Goal: Task Accomplishment & Management: Use online tool/utility

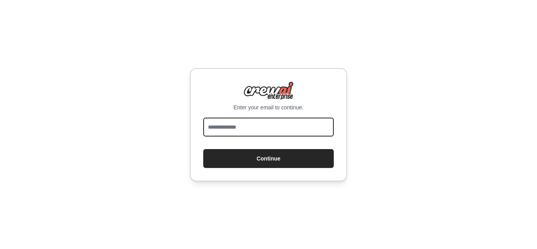
click at [256, 136] on input "email" at bounding box center [268, 126] width 130 height 19
type input "**********"
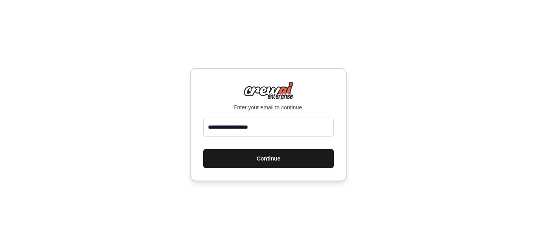
click at [244, 160] on button "Continue" at bounding box center [268, 158] width 130 height 19
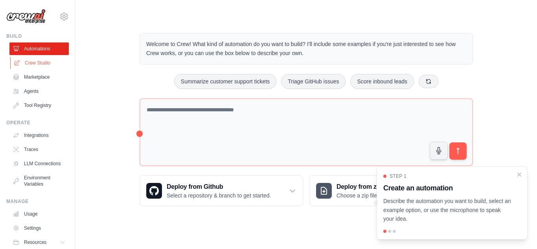
click at [31, 62] on link "Crew Studio" at bounding box center [39, 63] width 59 height 13
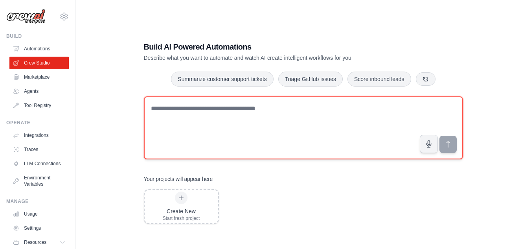
click at [264, 126] on textarea at bounding box center [303, 127] width 319 height 63
paste textarea "**********"
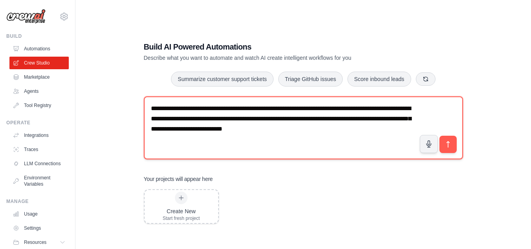
type textarea "**********"
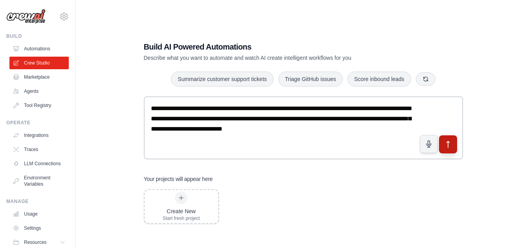
click at [449, 141] on icon "submit" at bounding box center [447, 144] width 8 height 8
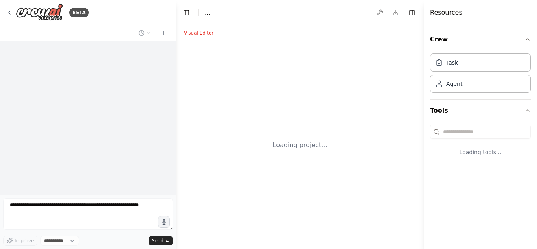
select select "****"
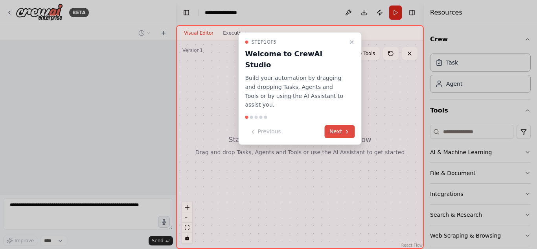
scroll to position [21, 0]
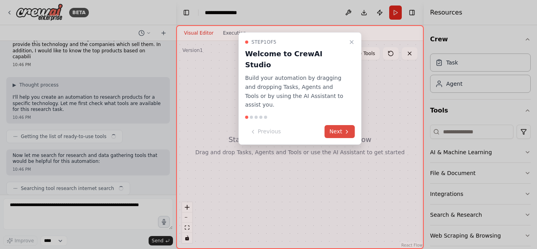
click at [339, 125] on button "Next" at bounding box center [339, 131] width 30 height 13
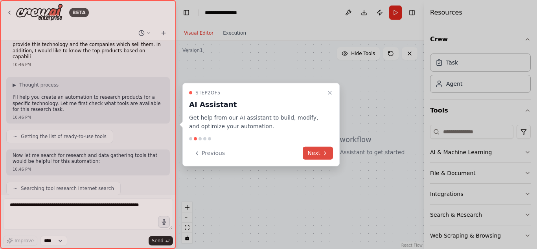
click at [324, 151] on icon at bounding box center [325, 153] width 6 height 6
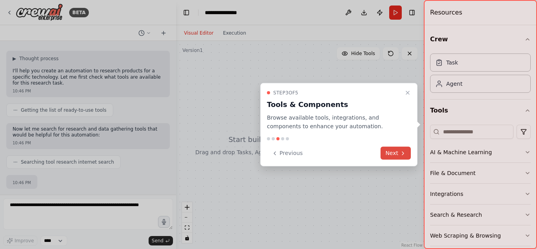
click at [390, 152] on button "Next" at bounding box center [395, 152] width 30 height 13
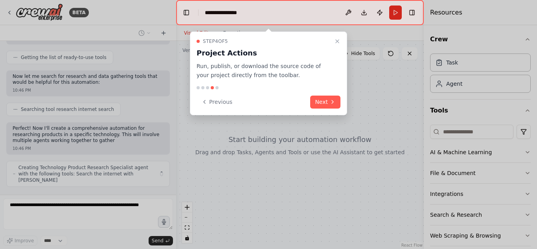
scroll to position [106, 0]
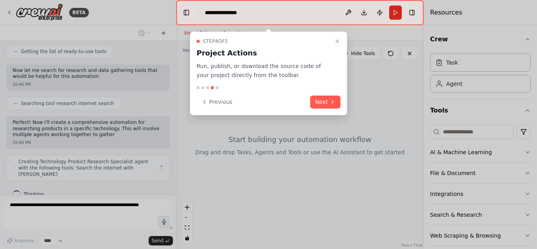
click at [390, 152] on div at bounding box center [268, 124] width 537 height 249
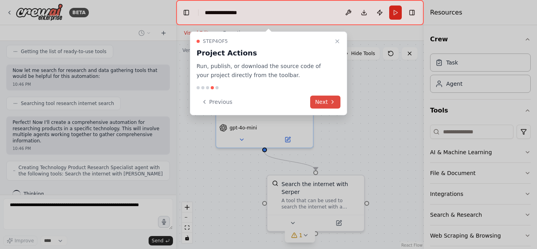
click at [318, 101] on button "Next" at bounding box center [325, 101] width 30 height 13
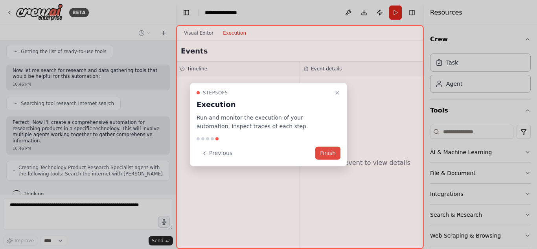
click at [326, 149] on button "Finish" at bounding box center [327, 152] width 25 height 13
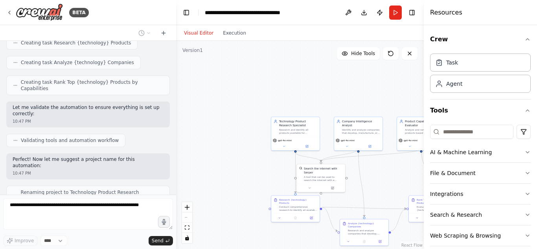
scroll to position [341, 0]
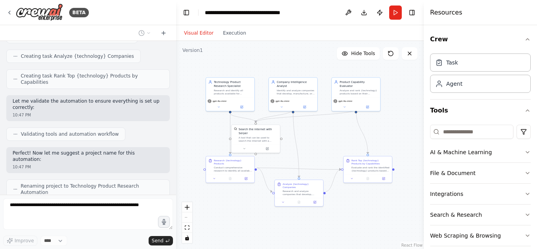
drag, startPoint x: 387, startPoint y: 176, endPoint x: 324, endPoint y: 139, distance: 73.8
click at [324, 139] on div ".deletable-edge-delete-btn { width: 20px; height: 20px; border: 0px solid #ffff…" at bounding box center [299, 145] width 247 height 208
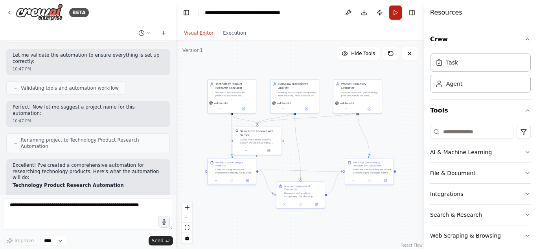
click at [396, 10] on button "Run" at bounding box center [395, 12] width 13 height 14
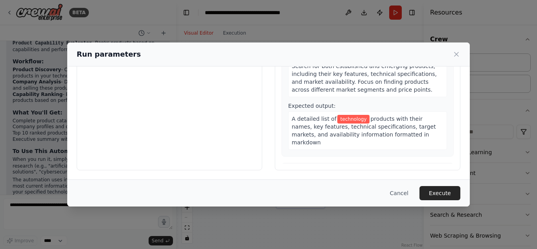
scroll to position [301, 0]
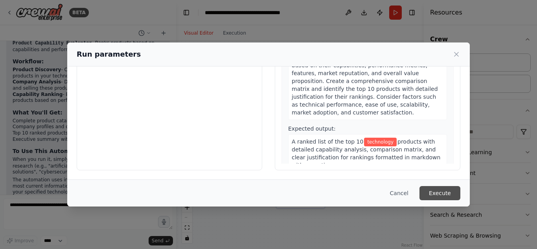
click at [435, 188] on button "Execute" at bounding box center [439, 193] width 41 height 14
click at [446, 190] on button "Execute" at bounding box center [439, 193] width 41 height 14
click at [433, 192] on button "Execute" at bounding box center [439, 193] width 41 height 14
click at [444, 193] on button "Execute" at bounding box center [439, 193] width 41 height 14
click at [436, 190] on button "Execute" at bounding box center [439, 193] width 41 height 14
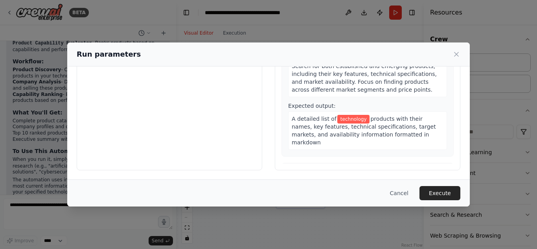
scroll to position [0, 0]
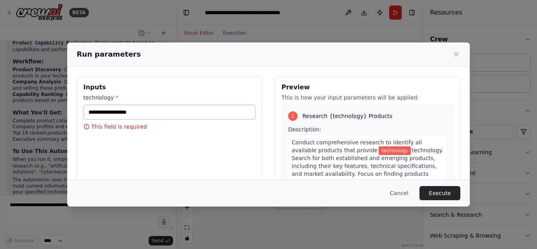
click at [177, 81] on div "Inputs technology * This field is required" at bounding box center [169, 169] width 185 height 186
drag, startPoint x: 159, startPoint y: 88, endPoint x: 106, endPoint y: 159, distance: 89.1
click at [106, 159] on div "Inputs technology * This field is required" at bounding box center [169, 169] width 185 height 186
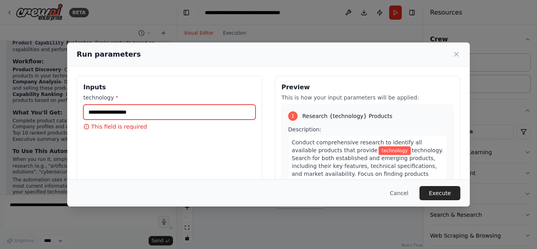
click at [121, 114] on input "technology *" at bounding box center [169, 111] width 172 height 15
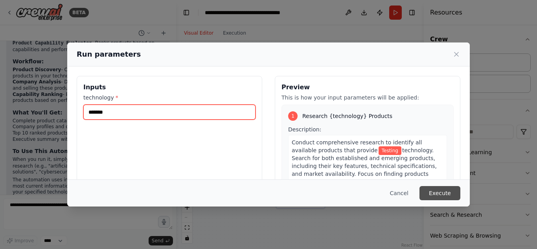
type input "*******"
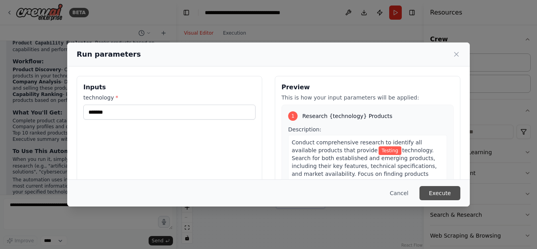
click at [446, 189] on button "Execute" at bounding box center [439, 193] width 41 height 14
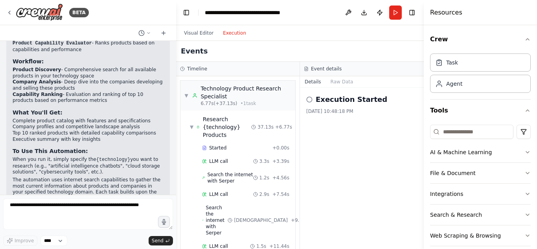
click at [231, 37] on button "Execution" at bounding box center [234, 32] width 33 height 9
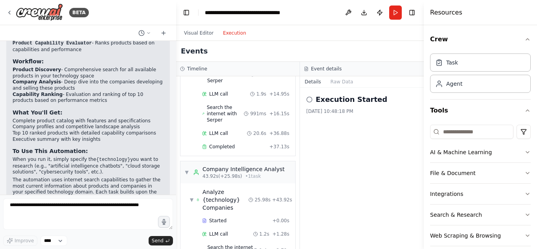
scroll to position [223, 0]
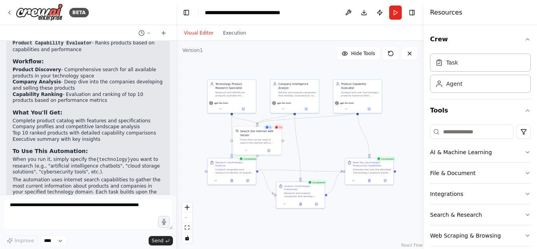
click at [206, 30] on button "Visual Editor" at bounding box center [198, 32] width 39 height 9
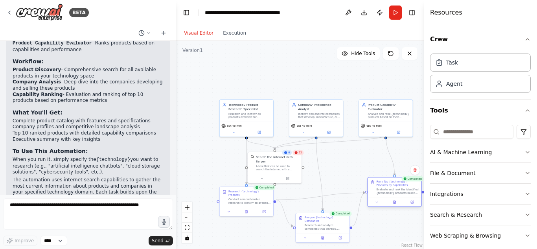
drag, startPoint x: 382, startPoint y: 188, endPoint x: 379, endPoint y: 179, distance: 9.4
click at [379, 179] on div "Rank Top {technology} Products by Capabilities Evaluate and rank the identified…" at bounding box center [393, 187] width 53 height 20
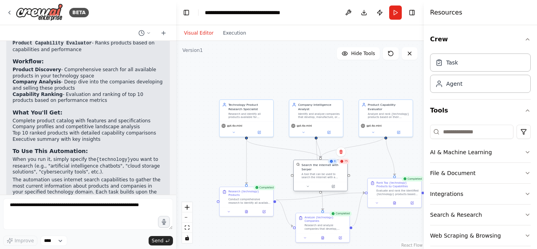
drag, startPoint x: 278, startPoint y: 166, endPoint x: 319, endPoint y: 176, distance: 42.0
click at [319, 176] on div "Search the internet with Serper A tool that can be used to search the internet …" at bounding box center [319, 171] width 53 height 22
drag, startPoint x: 245, startPoint y: 196, endPoint x: 218, endPoint y: 196, distance: 27.1
click at [218, 196] on div "Conduct comprehensive research to identify all available products that provide …" at bounding box center [223, 199] width 42 height 7
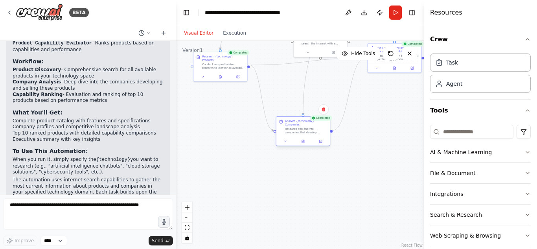
drag, startPoint x: 316, startPoint y: 225, endPoint x: 295, endPoint y: 131, distance: 95.9
click at [295, 131] on div "Analyze {technology} Companies Research and analyze companies that develop, man…" at bounding box center [302, 127] width 53 height 20
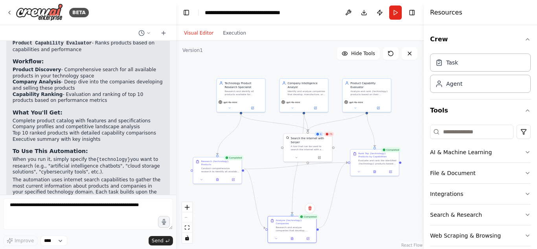
drag, startPoint x: 397, startPoint y: 120, endPoint x: 383, endPoint y: 218, distance: 99.2
click at [383, 218] on div ".deletable-edge-delete-btn { width: 20px; height: 20px; border: 0px solid #ffff…" at bounding box center [299, 145] width 247 height 208
drag, startPoint x: 307, startPoint y: 145, endPoint x: 293, endPoint y: 169, distance: 28.0
click at [293, 169] on div "A tool that can be used to search the internet with a search_query. Supports di…" at bounding box center [294, 170] width 39 height 6
click at [259, 106] on button at bounding box center [252, 106] width 22 height 5
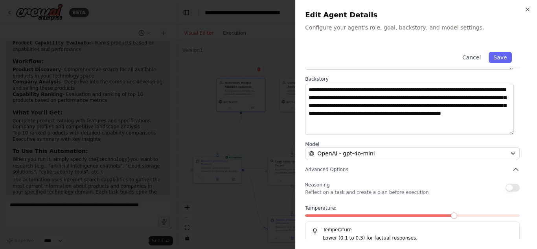
scroll to position [92, 0]
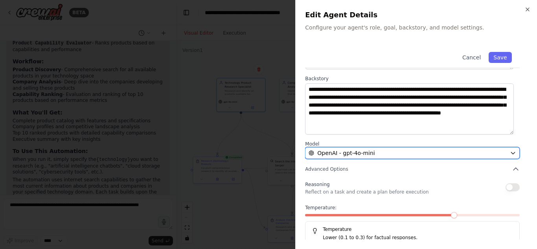
click at [393, 153] on div "OpenAI - gpt-4o-mini" at bounding box center [407, 153] width 198 height 8
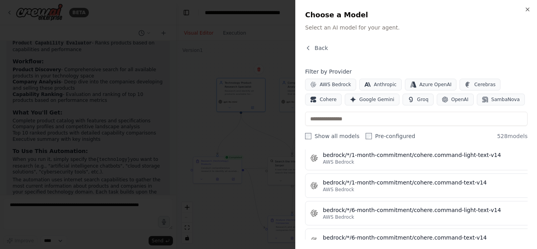
scroll to position [1036, 0]
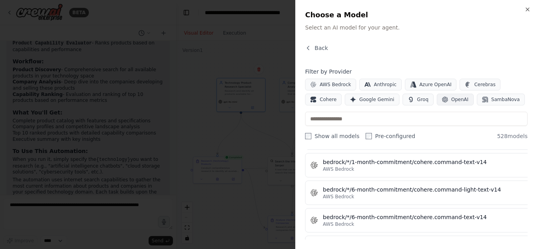
click at [436, 103] on button "OpenAI" at bounding box center [454, 99] width 37 height 12
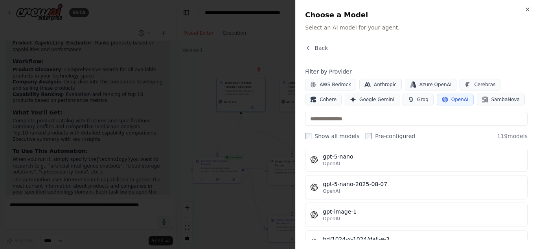
scroll to position [2050, 0]
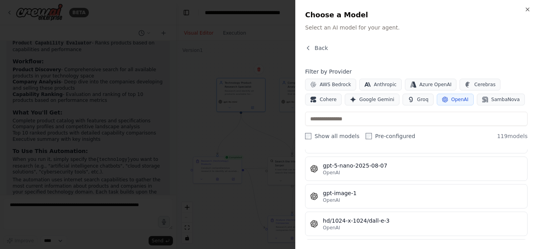
click at [406, 48] on div "Back" at bounding box center [416, 51] width 222 height 14
click at [319, 46] on span "Back" at bounding box center [320, 48] width 13 height 8
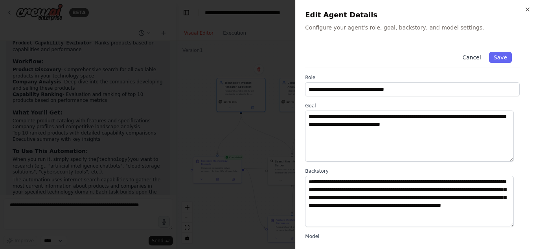
click at [469, 61] on button "Cancel" at bounding box center [471, 57] width 28 height 11
